Goal: Information Seeking & Learning: Understand process/instructions

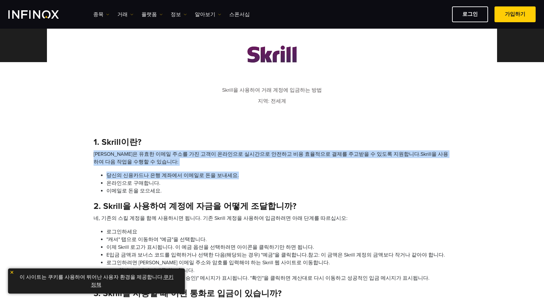
drag, startPoint x: 232, startPoint y: 176, endPoint x: 90, endPoint y: 157, distance: 142.8
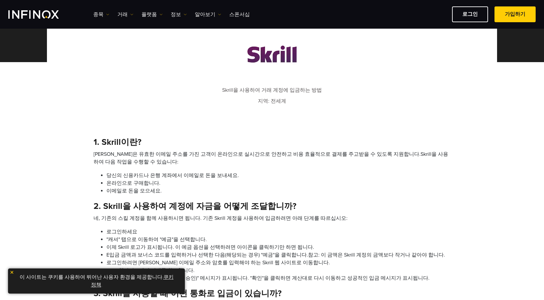
click at [154, 186] on li "온라인으로 구매합니다." at bounding box center [279, 183] width 344 height 8
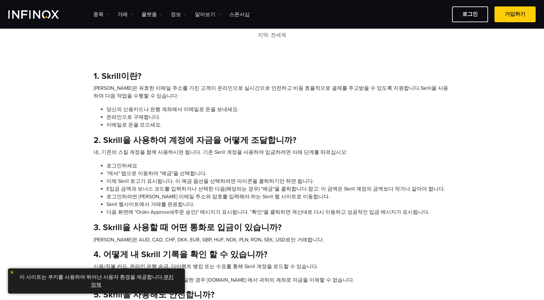
scroll to position [193, 0]
click at [467, 169] on div "Skrill을 사용하여 거래 계정에 입금하는 방법 지역: 전세계 1. Skrill이란? Skrill은 유효한 이메일 주소를 가진 고객이 온라인…" at bounding box center [272, 262] width 450 height 630
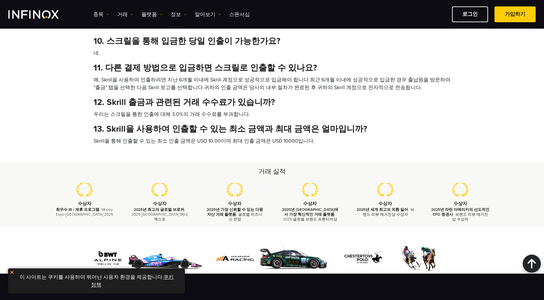
scroll to position [611, 0]
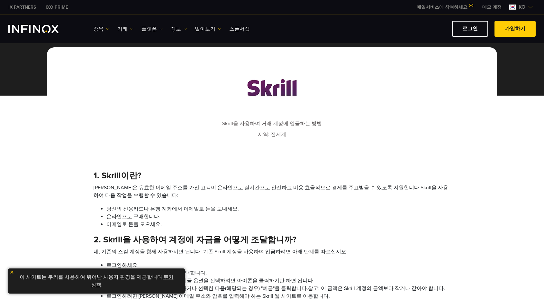
scroll to position [161, 0]
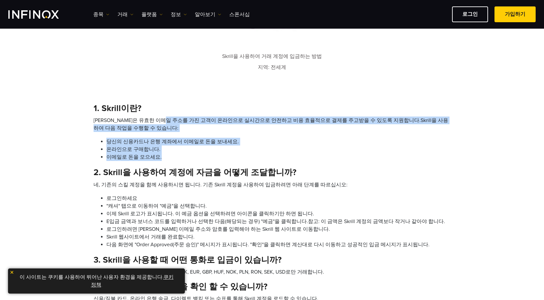
drag, startPoint x: 164, startPoint y: 118, endPoint x: 288, endPoint y: 159, distance: 130.8
click at [288, 159] on ol "Skrill은 유효한 이메일 주소를 가진 고객이 온라인으로 실시간으로 안전하고 비용 효율적으로 결제를 주고받을 수 있도록 지원합니다.Skril…" at bounding box center [272, 138] width 357 height 44
click at [295, 157] on li "이메일로 돈을 모으세요." at bounding box center [279, 157] width 344 height 8
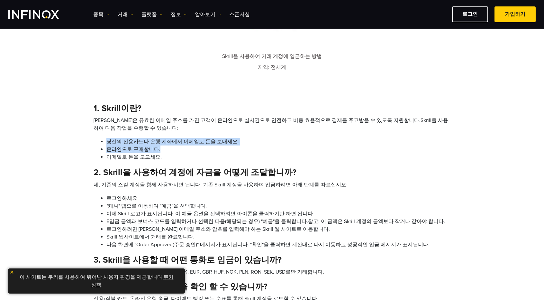
drag, startPoint x: 167, startPoint y: 153, endPoint x: 101, endPoint y: 139, distance: 67.4
click at [101, 139] on ul "당신의 신용카드나 은행 계좌에서 이메일로 돈을 보내세요. 온라인으로 구매합니다. 이메일로 돈을 모으세요." at bounding box center [275, 149] width 351 height 23
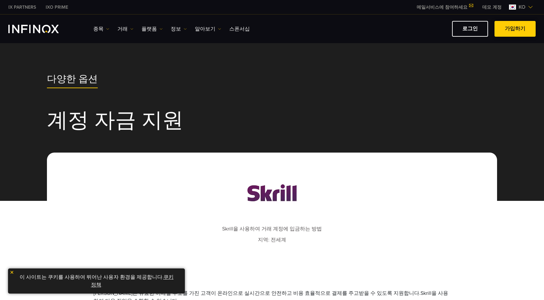
click at [515, 29] on span at bounding box center [515, 29] width 0 height 0
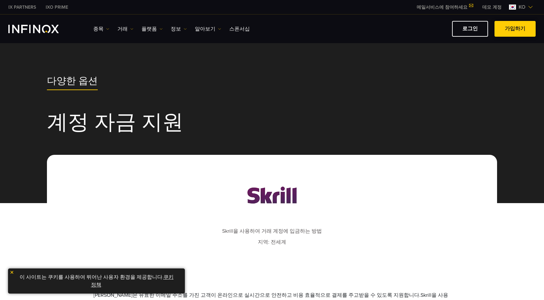
click at [515, 29] on span at bounding box center [515, 29] width 0 height 0
drag, startPoint x: 0, startPoint y: 0, endPoint x: 469, endPoint y: 33, distance: 470.0
click at [469, 33] on link "로그인" at bounding box center [470, 29] width 36 height 16
